Goal: Task Accomplishment & Management: Manage account settings

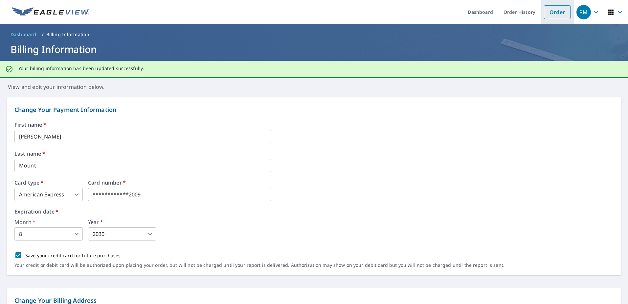
click at [546, 11] on link "Order" at bounding box center [557, 12] width 27 height 14
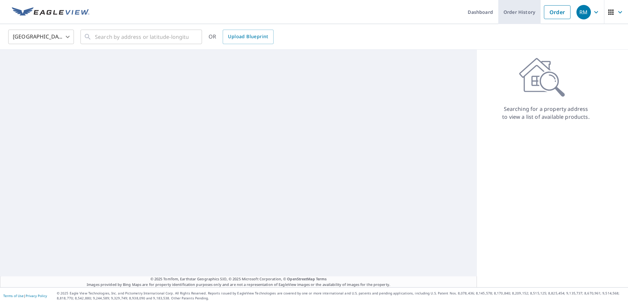
click at [523, 12] on link "Order History" at bounding box center [520, 12] width 42 height 24
